Goal: Check status: Check status

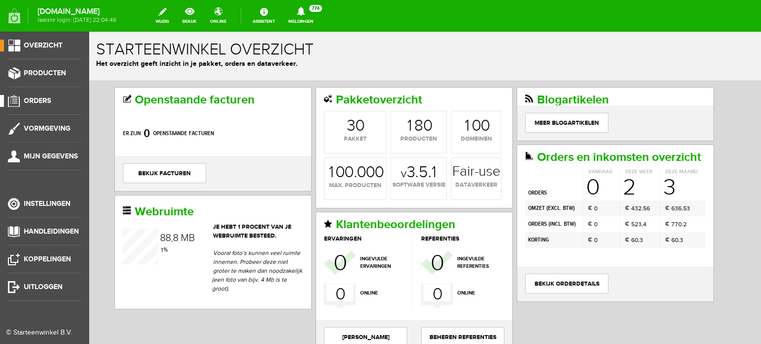
click at [41, 102] on span "Orders" at bounding box center [37, 101] width 27 height 8
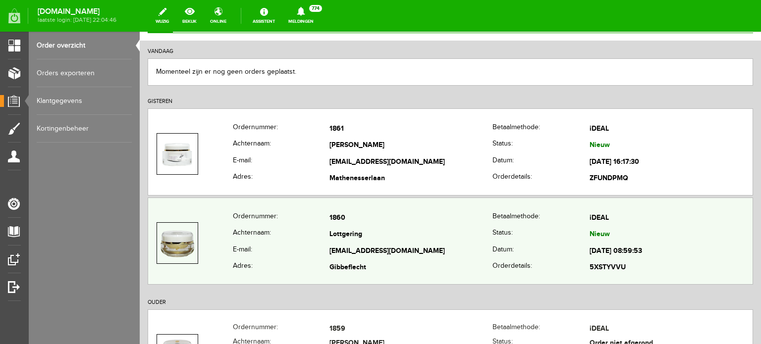
scroll to position [99, 0]
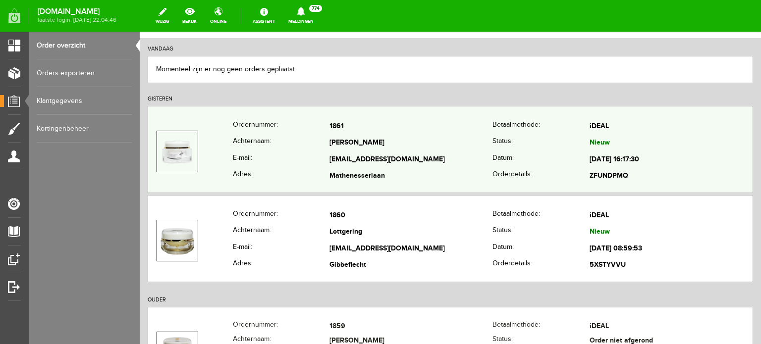
click at [345, 150] on td "Adams" at bounding box center [410, 143] width 163 height 17
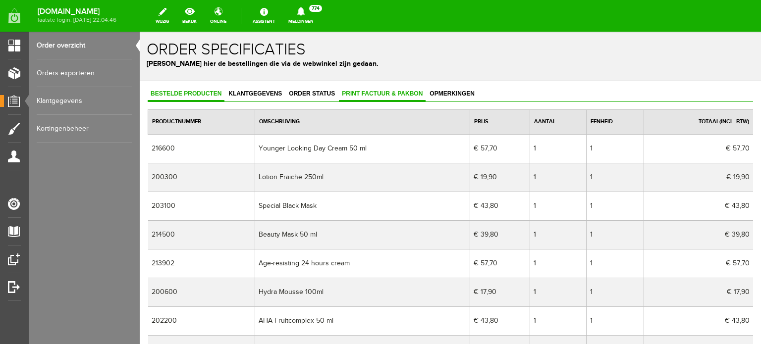
click at [382, 91] on span "Print factuur & pakbon" at bounding box center [382, 93] width 87 height 7
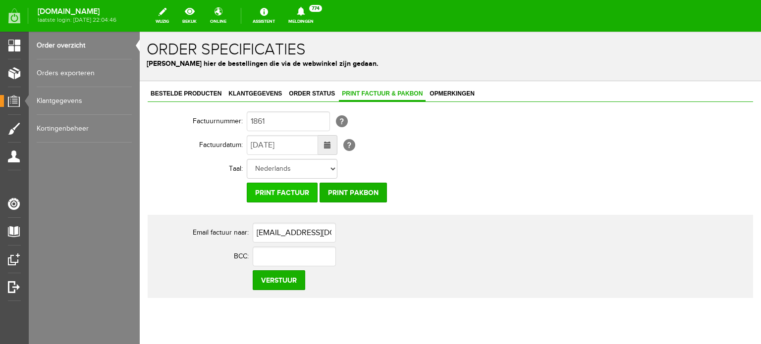
click at [270, 190] on input "Print factuur" at bounding box center [282, 193] width 71 height 20
click at [251, 96] on span "Klantgegevens" at bounding box center [254, 93] width 59 height 7
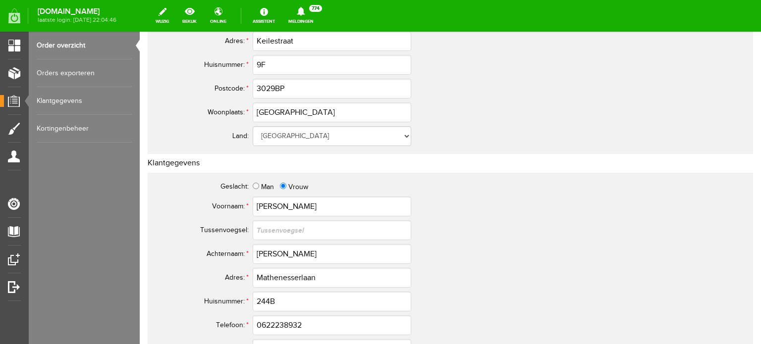
scroll to position [198, 0]
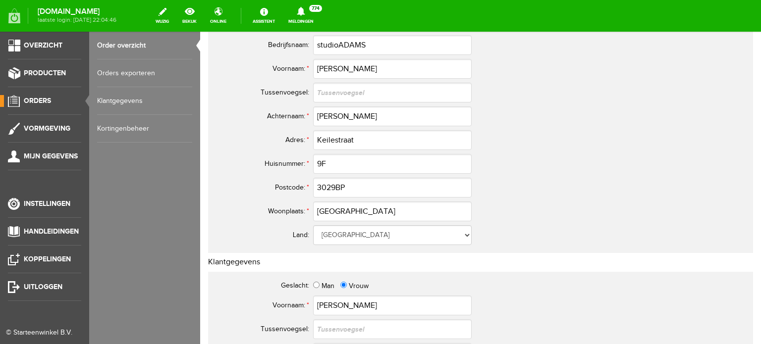
click at [45, 98] on span "Orders" at bounding box center [37, 101] width 27 height 8
